Goal: Navigation & Orientation: Find specific page/section

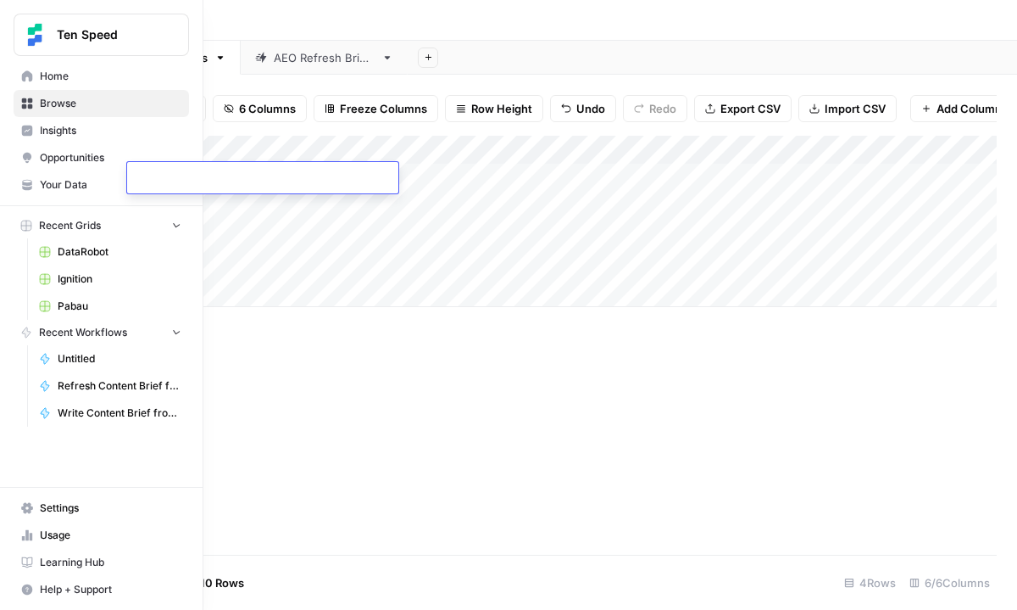
click at [26, 72] on icon at bounding box center [27, 75] width 11 height 11
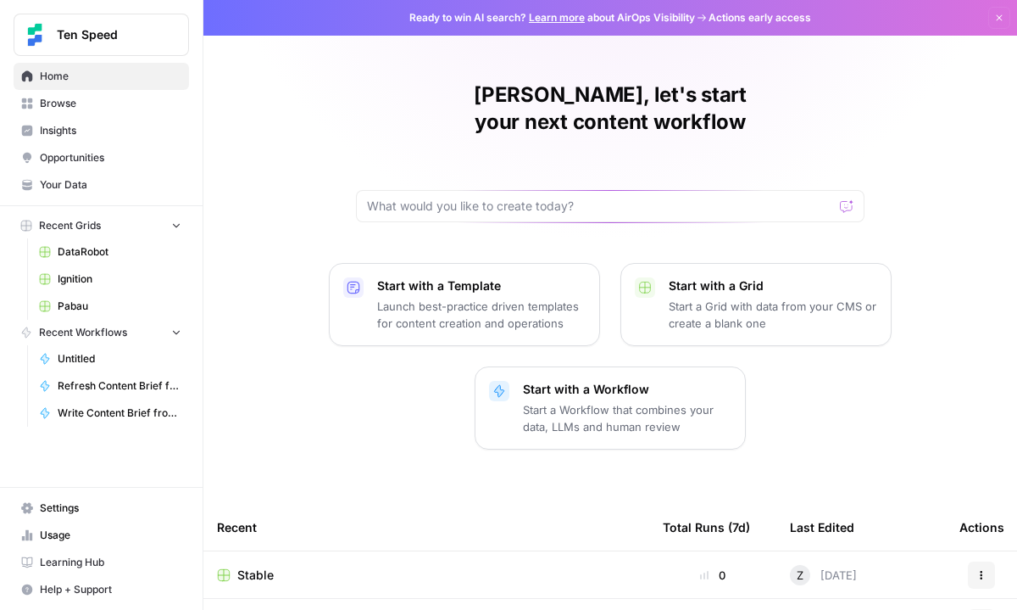
click at [73, 103] on span "Browse" at bounding box center [111, 103] width 142 height 15
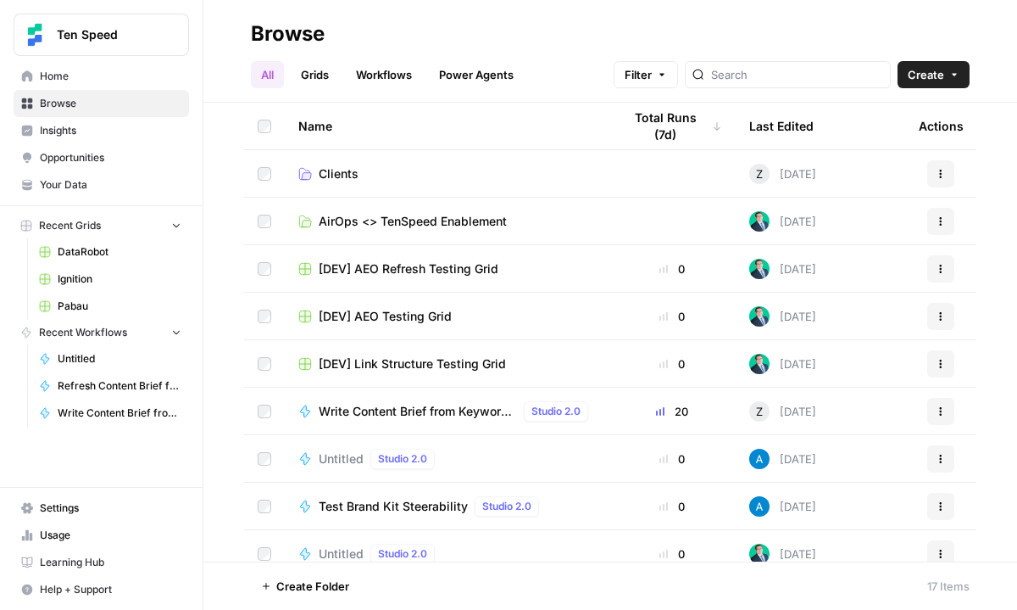
click at [359, 170] on link "Clients" at bounding box center [446, 173] width 297 height 17
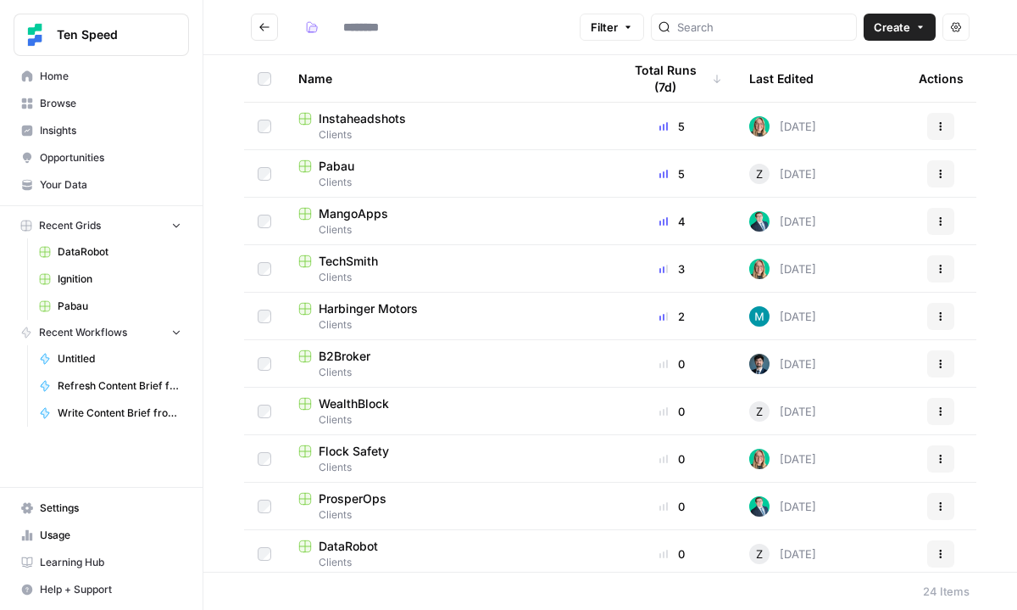
type input "*******"
